Goal: Task Accomplishment & Management: Manage account settings

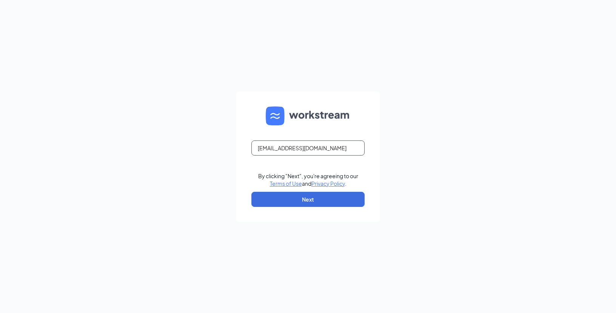
click at [365, 156] on input "hmi.spassineau1@gmail.com" at bounding box center [307, 147] width 113 height 15
type input "hmi.spassineau1@gmail.com"
click at [304, 199] on button "Next" at bounding box center [307, 199] width 113 height 15
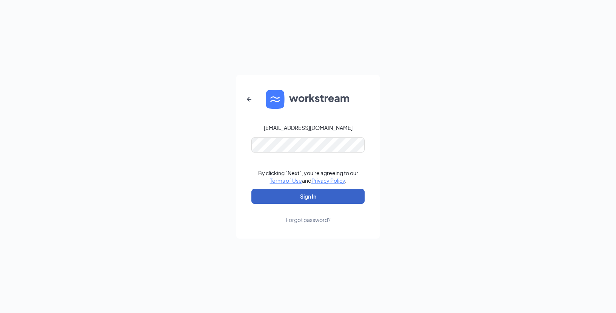
click at [309, 196] on button "Sign In" at bounding box center [307, 196] width 113 height 15
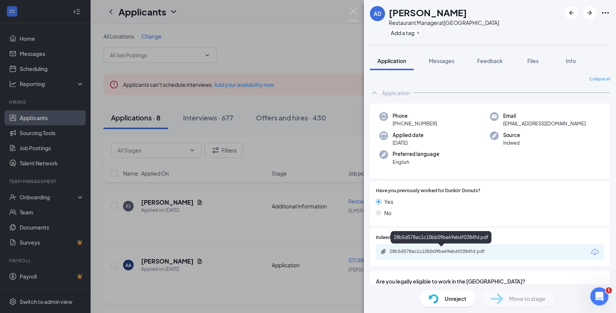
click at [431, 254] on div "28b5d578ac1c10bb09be69eb6f0384fd.pdf" at bounding box center [443, 251] width 106 height 6
click at [356, 11] on img at bounding box center [353, 15] width 9 height 15
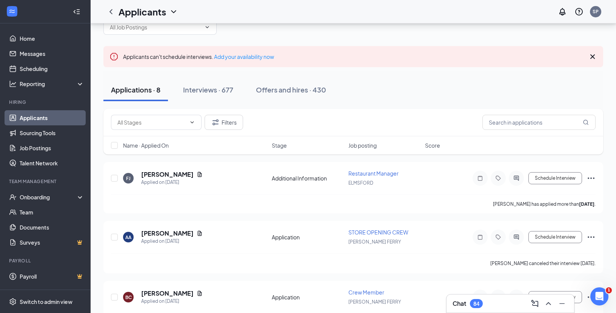
scroll to position [26, 0]
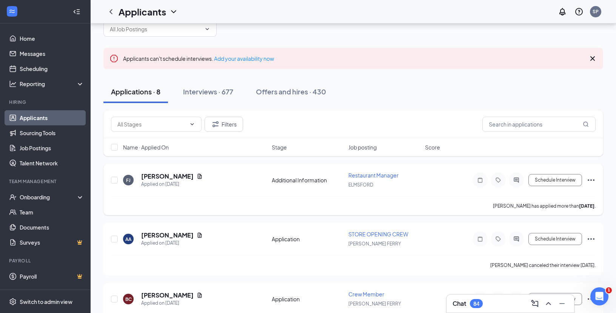
click at [383, 174] on span "Restaurant Manager" at bounding box center [373, 175] width 50 height 7
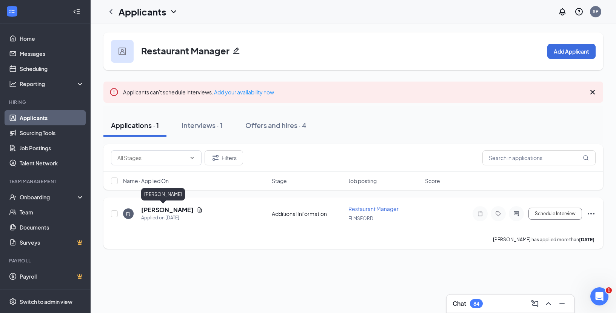
click at [155, 211] on h5 "[PERSON_NAME]" at bounding box center [167, 210] width 52 height 8
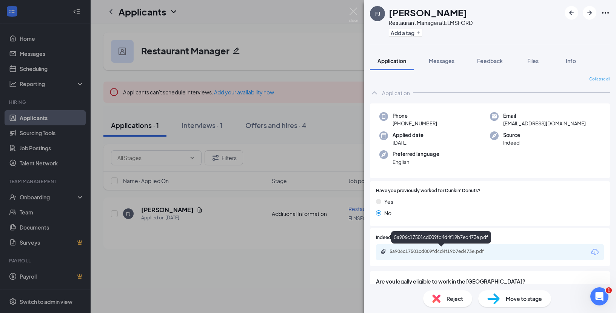
click at [451, 253] on div "5a906c17501cd009fd4d4f19b7ed473e.pdf" at bounding box center [443, 251] width 106 height 6
click at [457, 303] on span "Reject" at bounding box center [455, 298] width 17 height 8
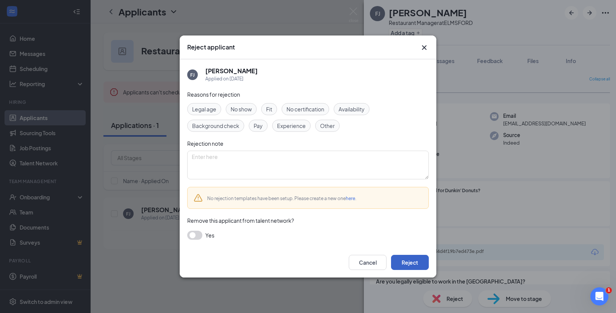
click at [405, 265] on button "Reject" at bounding box center [410, 262] width 38 height 15
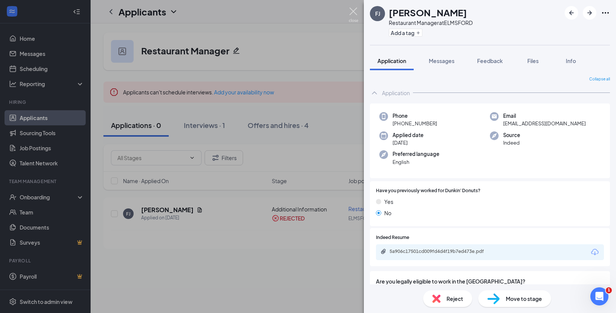
click at [354, 12] on img at bounding box center [353, 15] width 9 height 15
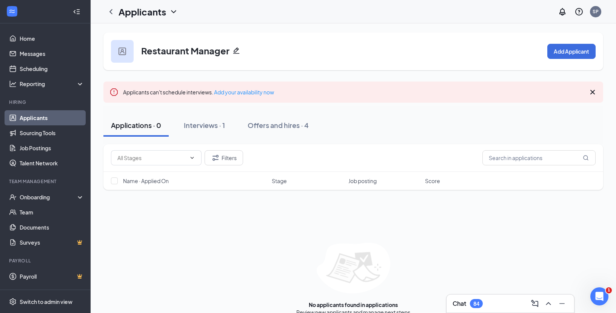
click at [40, 117] on link "Applicants" at bounding box center [52, 117] width 65 height 15
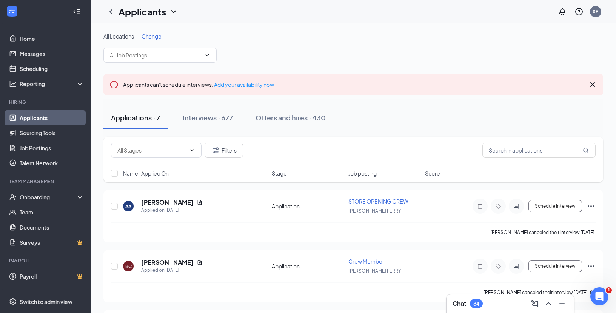
click at [329, 37] on div "All Locations Change" at bounding box center [353, 36] width 500 height 8
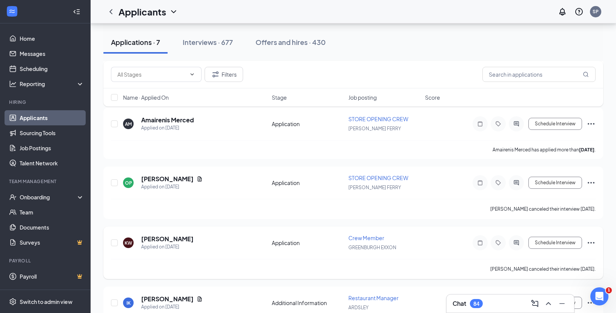
scroll to position [291, 0]
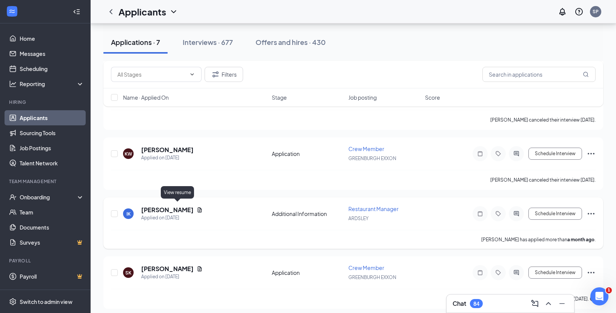
click at [198, 208] on icon "Document" at bounding box center [200, 210] width 4 height 5
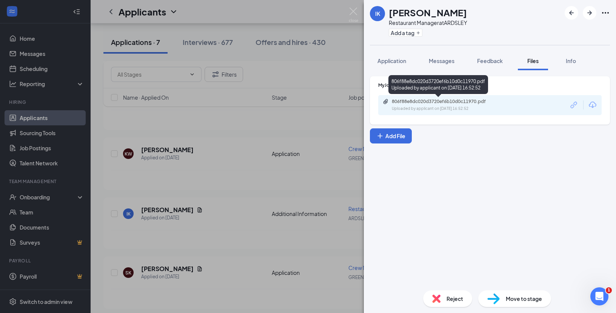
click at [444, 105] on div "806f88e8dc020d3720ef6b10d0c11970.pdf Uploaded by applicant on [DATE] 16:52:52" at bounding box center [444, 105] width 122 height 13
click at [458, 300] on span "Reject" at bounding box center [455, 298] width 17 height 8
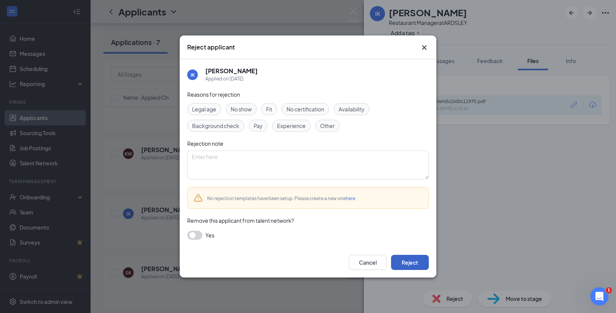
click at [410, 260] on button "Reject" at bounding box center [410, 262] width 38 height 15
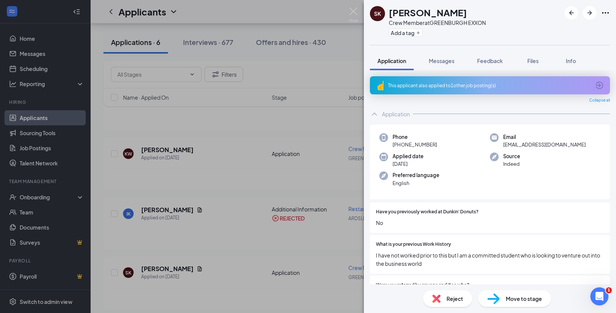
click at [204, 162] on div "SK [PERSON_NAME] Crew Member at [GEOGRAPHIC_DATA] EXXON Add a tag Application M…" at bounding box center [308, 156] width 616 height 313
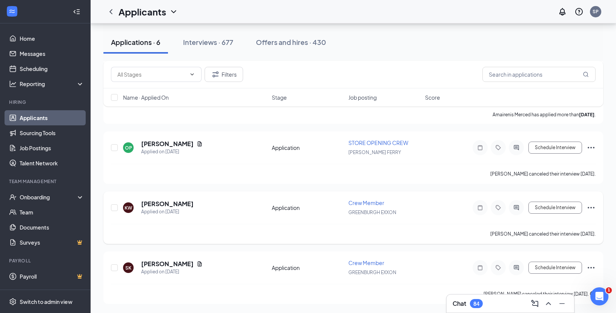
scroll to position [233, 0]
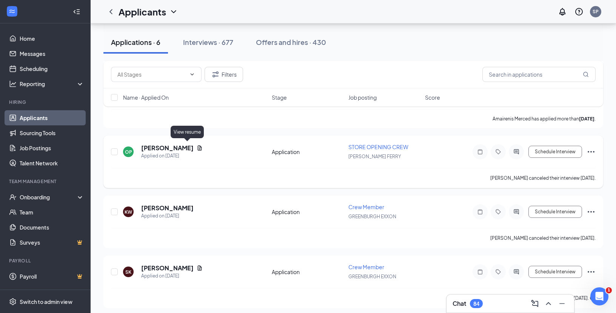
click at [198, 148] on icon "Document" at bounding box center [200, 148] width 4 height 5
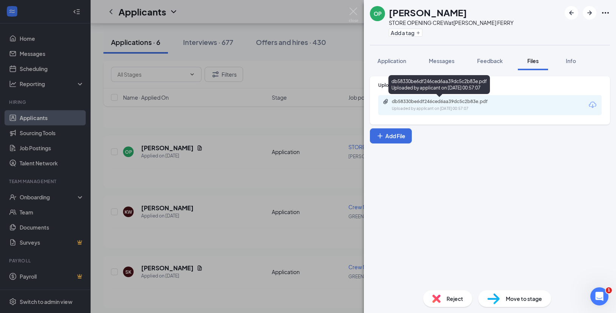
click at [432, 106] on div "Uploaded by applicant on [DATE] 00:57:07" at bounding box center [448, 109] width 113 height 6
click at [290, 79] on div "OP [PERSON_NAME] STORE OPENING CREW at [PERSON_NAME][GEOGRAPHIC_DATA] Add a tag…" at bounding box center [308, 156] width 616 height 313
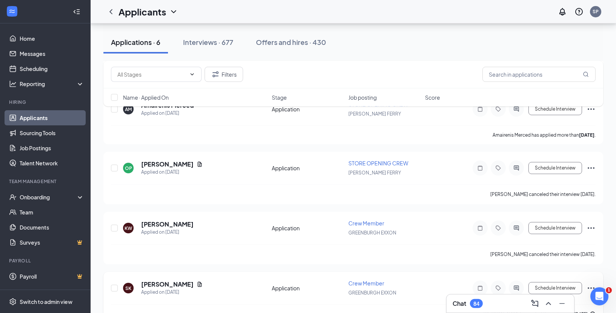
scroll to position [233, 0]
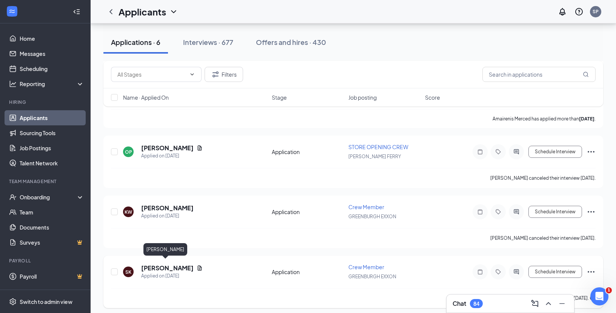
click at [169, 267] on h5 "[PERSON_NAME]" at bounding box center [167, 268] width 52 height 8
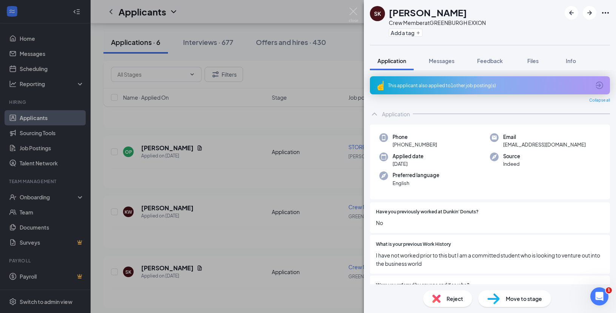
click at [456, 299] on span "Reject" at bounding box center [455, 298] width 17 height 8
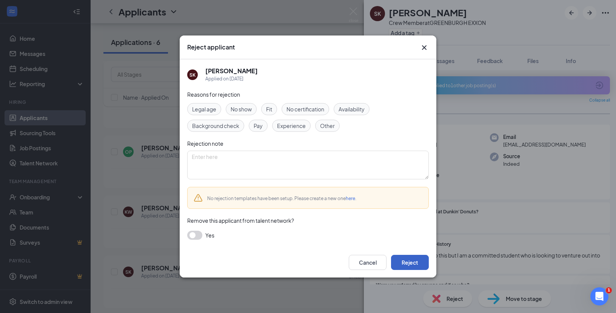
click at [413, 264] on button "Reject" at bounding box center [410, 262] width 38 height 15
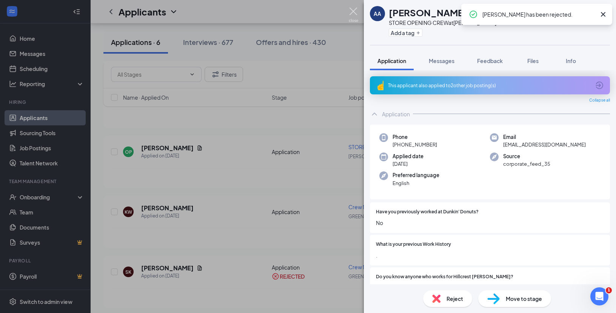
click at [351, 13] on img at bounding box center [353, 15] width 9 height 15
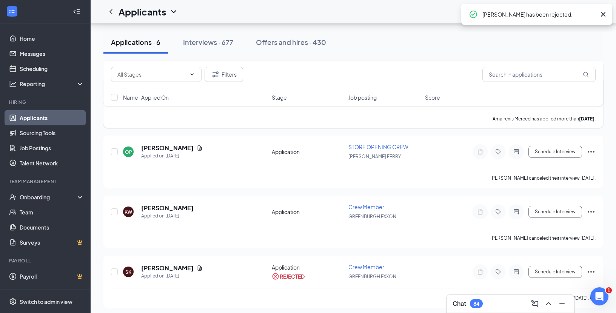
scroll to position [174, 0]
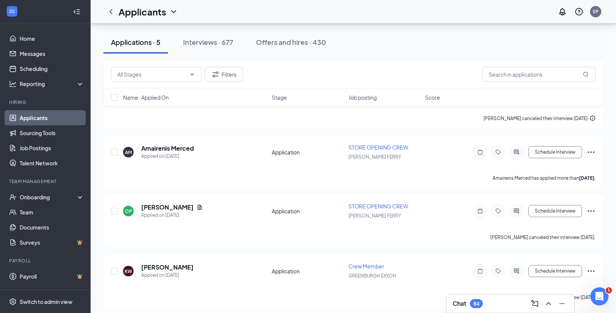
click at [49, 119] on link "Applicants" at bounding box center [52, 117] width 65 height 15
click at [37, 151] on link "Job Postings" at bounding box center [52, 147] width 65 height 15
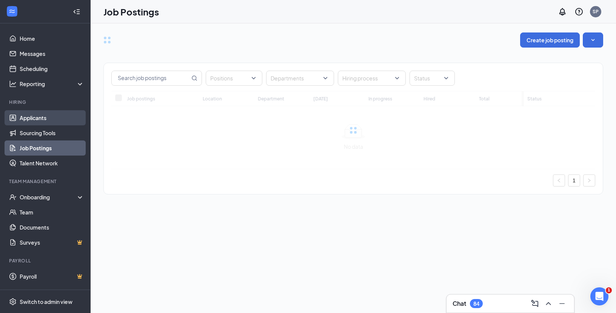
click at [41, 121] on link "Applicants" at bounding box center [52, 117] width 65 height 15
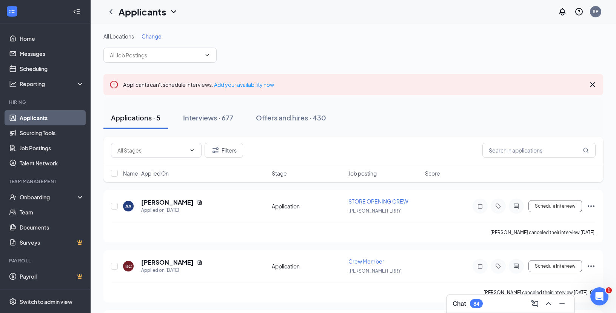
click at [391, 83] on div "Applicants can't schedule interviews. Add your availability now" at bounding box center [353, 84] width 500 height 21
